Goal: Transaction & Acquisition: Purchase product/service

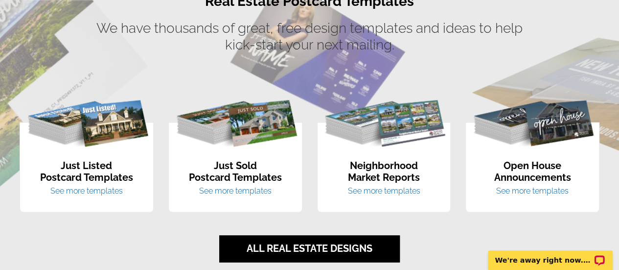
scroll to position [640, 0]
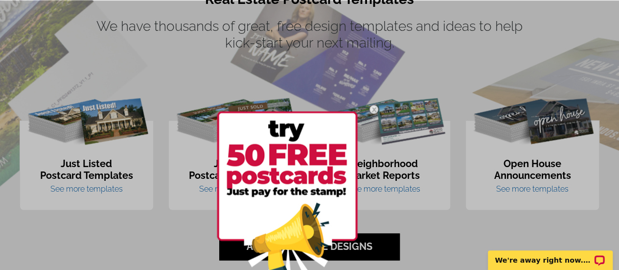
click at [376, 108] on img at bounding box center [374, 109] width 28 height 28
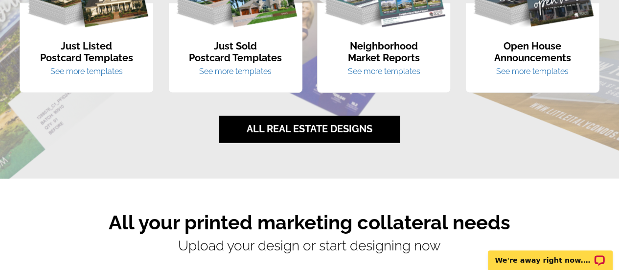
scroll to position [754, 0]
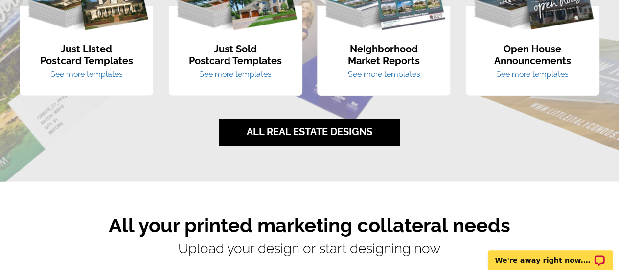
click at [257, 76] on link "See more templates" at bounding box center [235, 73] width 72 height 9
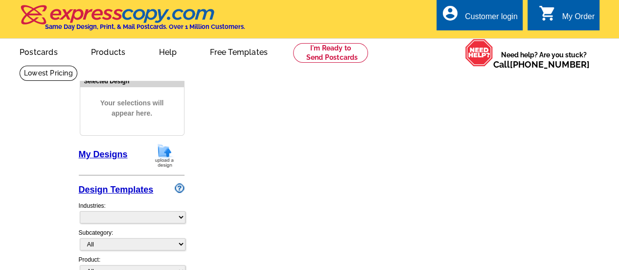
select select "1"
select select "2"
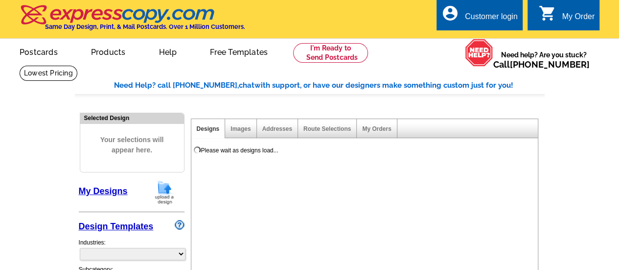
select select "785"
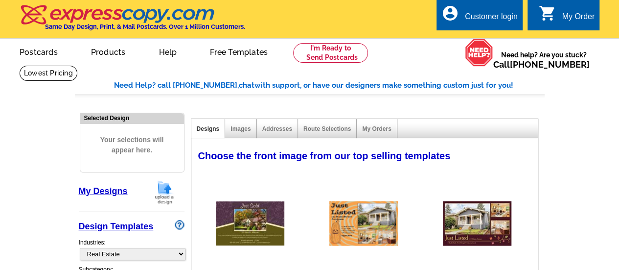
select select "789"
